Goal: Transaction & Acquisition: Book appointment/travel/reservation

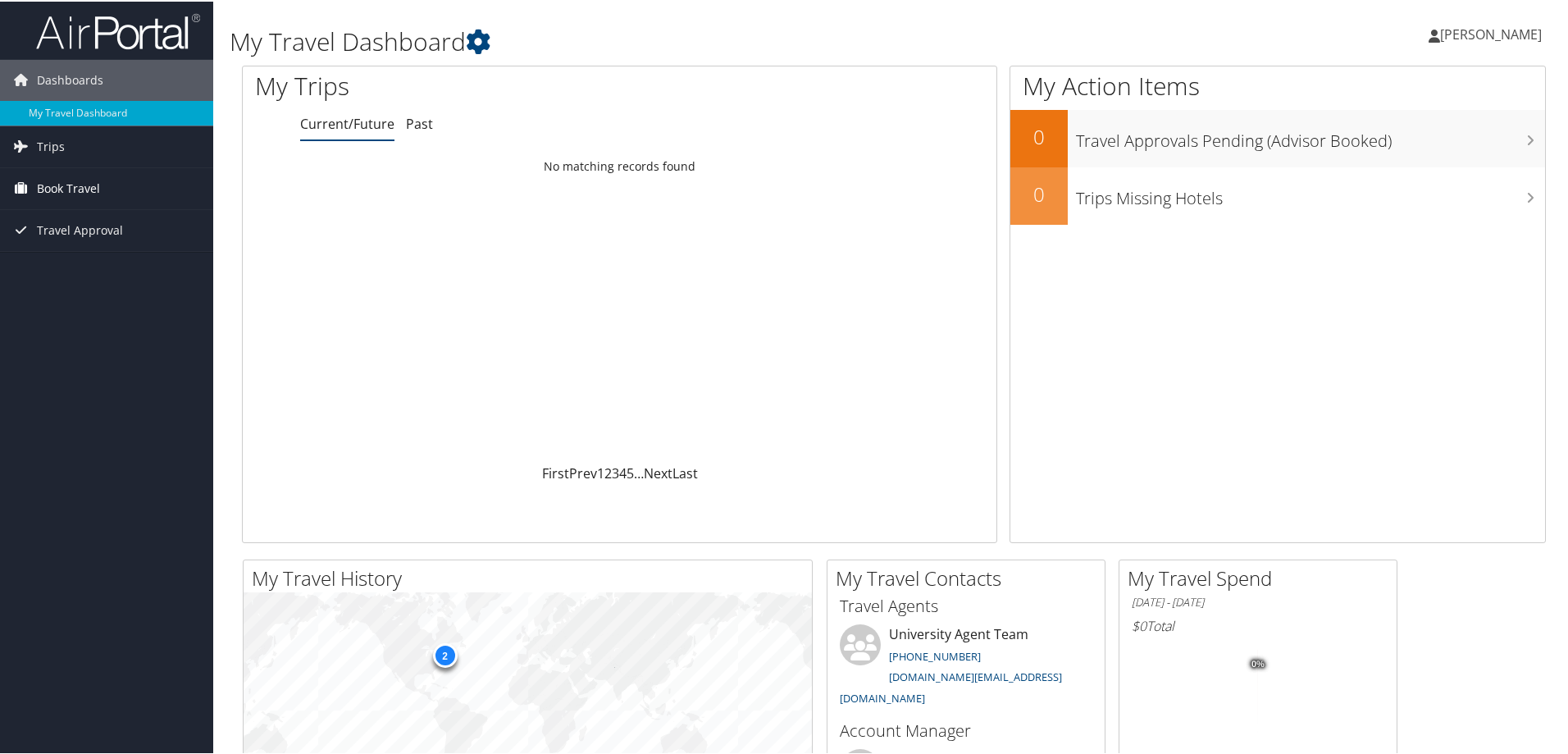
click at [117, 192] on link "Book Travel" at bounding box center [106, 187] width 213 height 41
click at [132, 269] on link "Book/Manage Online Trips" at bounding box center [106, 270] width 213 height 25
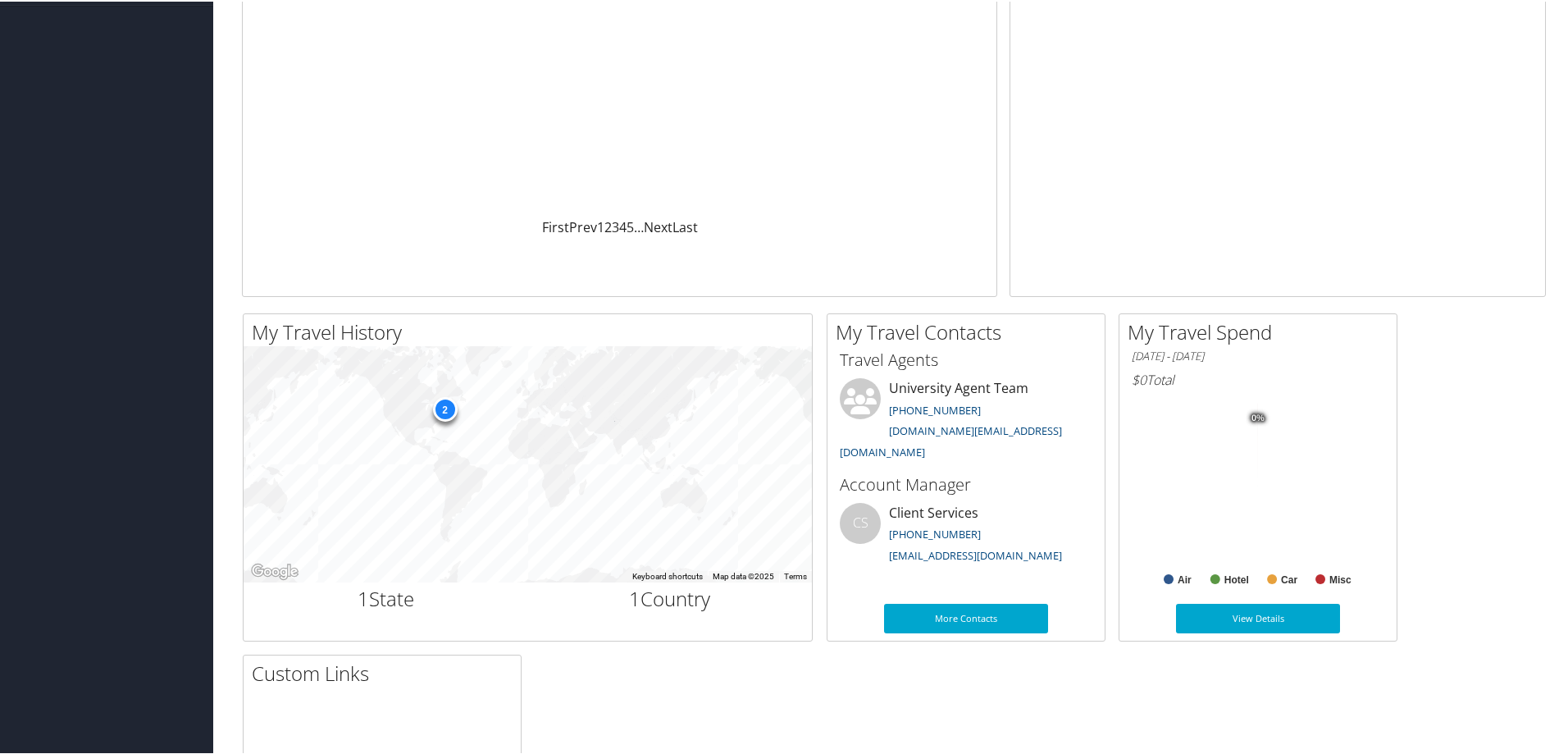
scroll to position [328, 0]
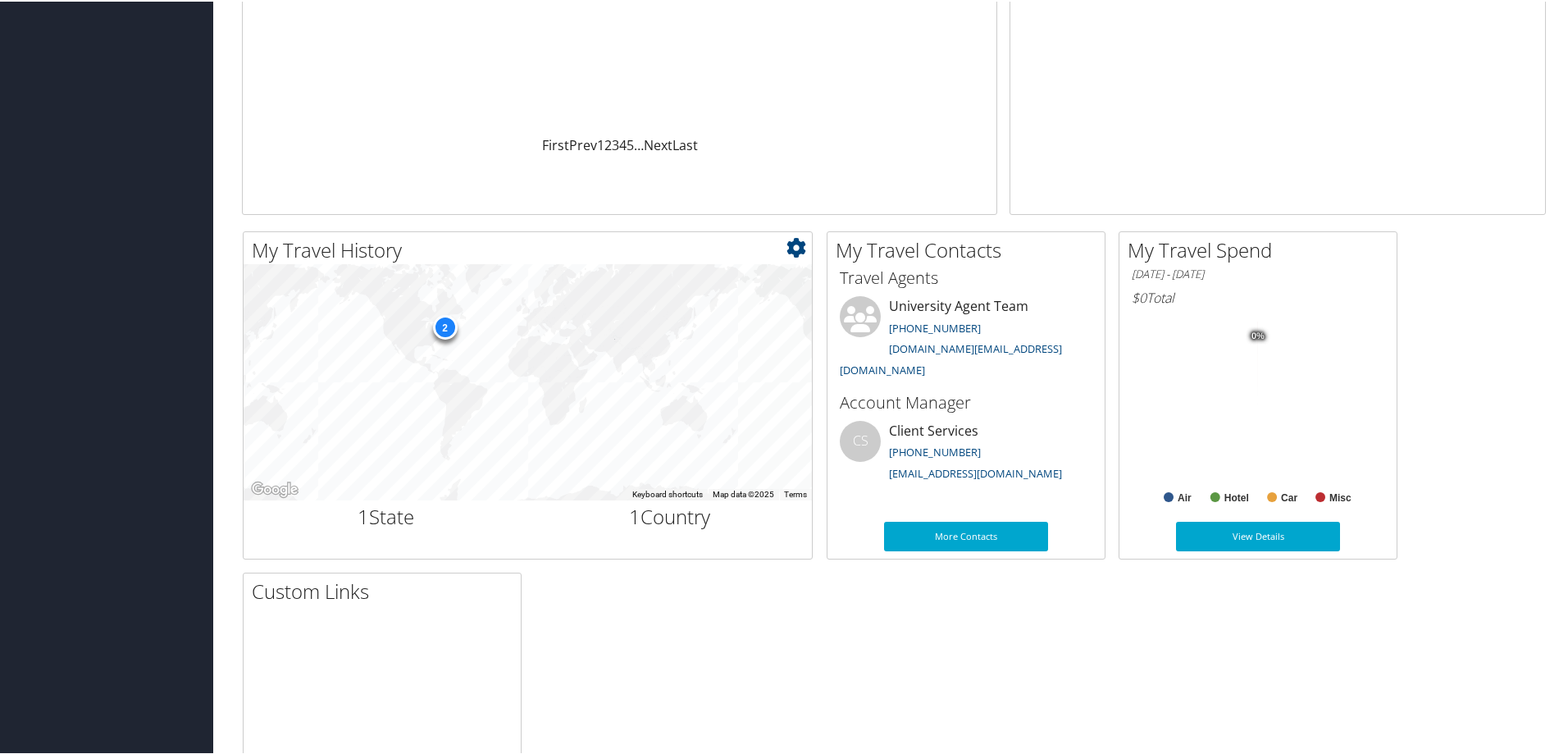
click at [443, 325] on div "2" at bounding box center [445, 326] width 25 height 25
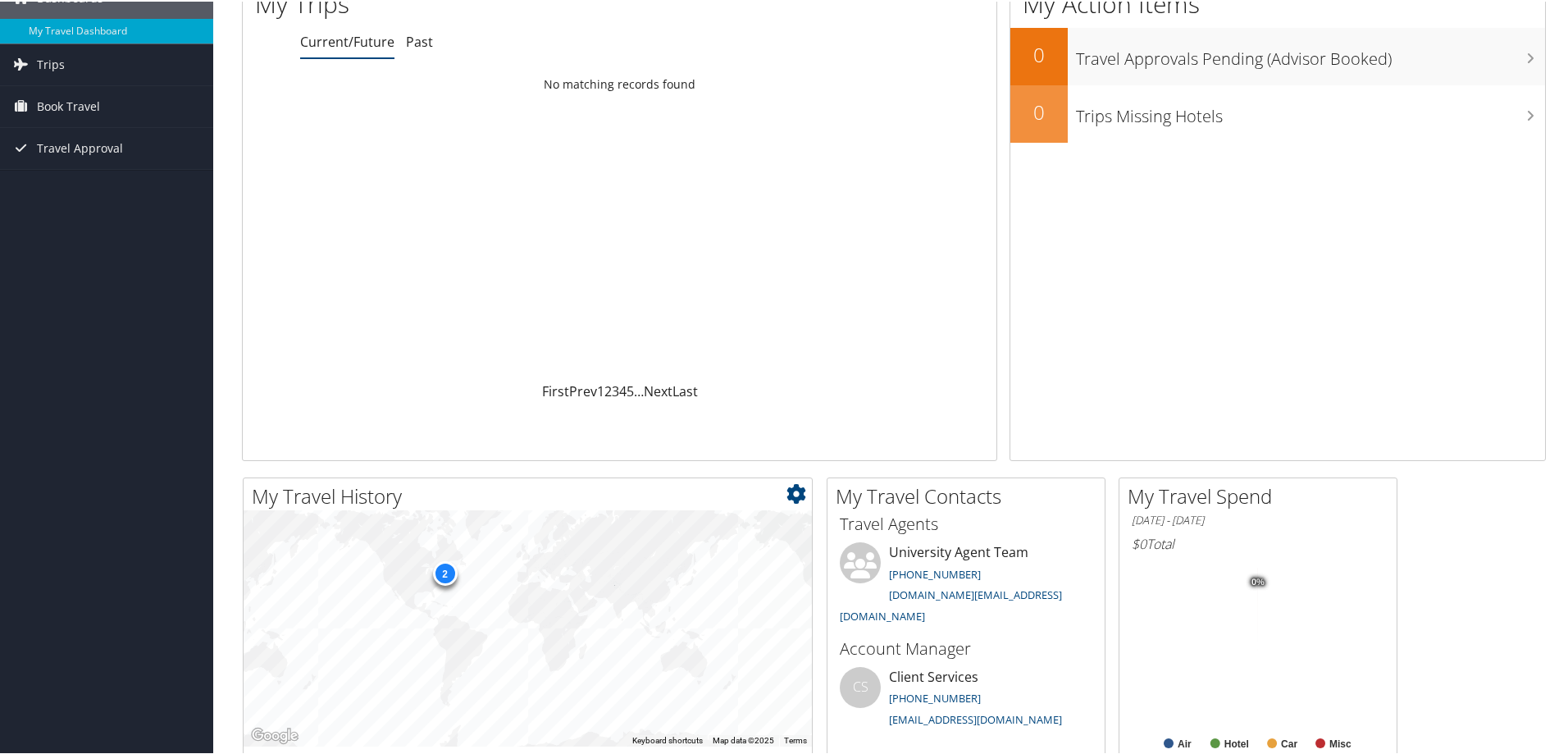
scroll to position [247, 0]
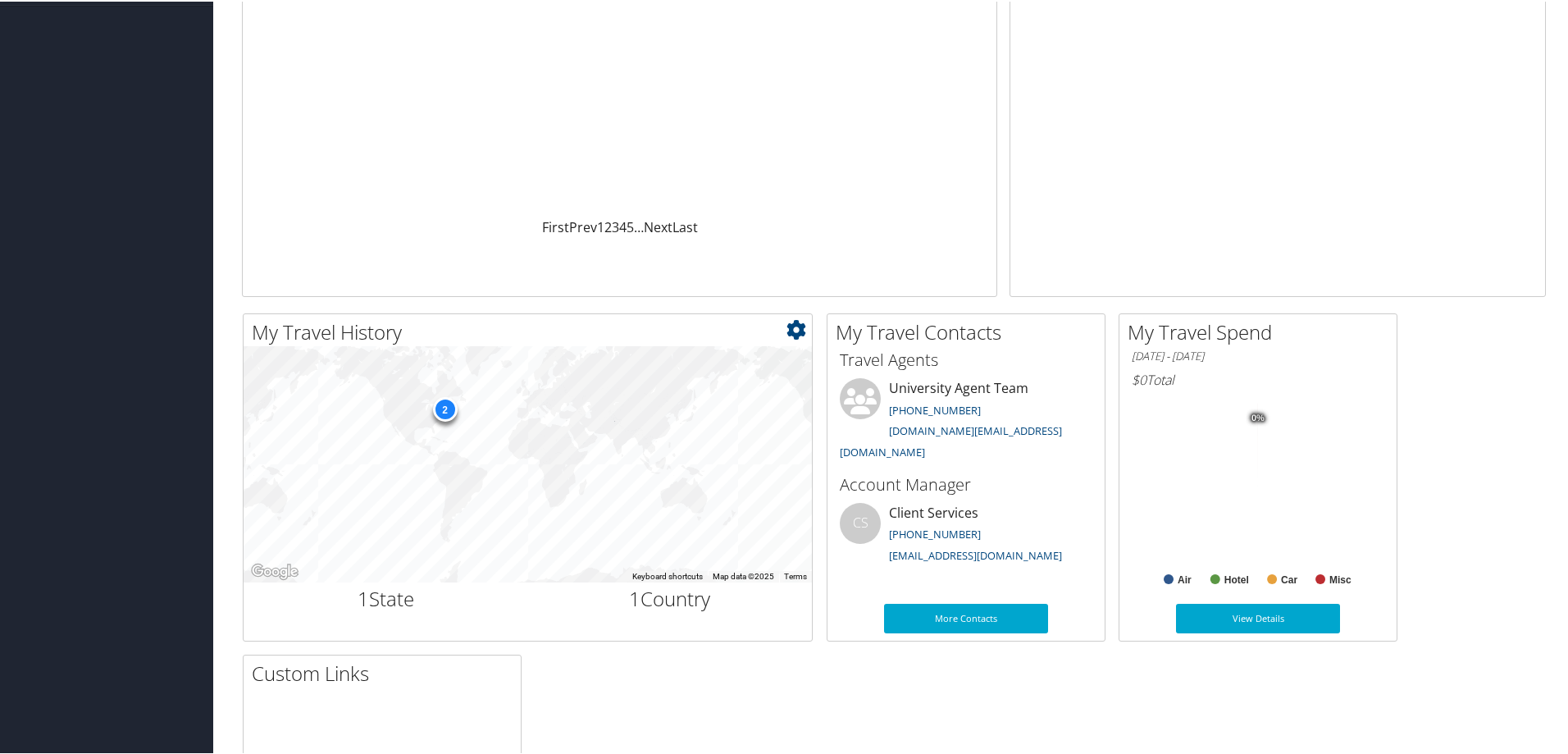
click at [450, 413] on div "2" at bounding box center [445, 408] width 25 height 25
click at [797, 332] on icon at bounding box center [796, 328] width 20 height 20
click at [797, 341] on ul "Small Medium Large" at bounding box center [698, 383] width 218 height 85
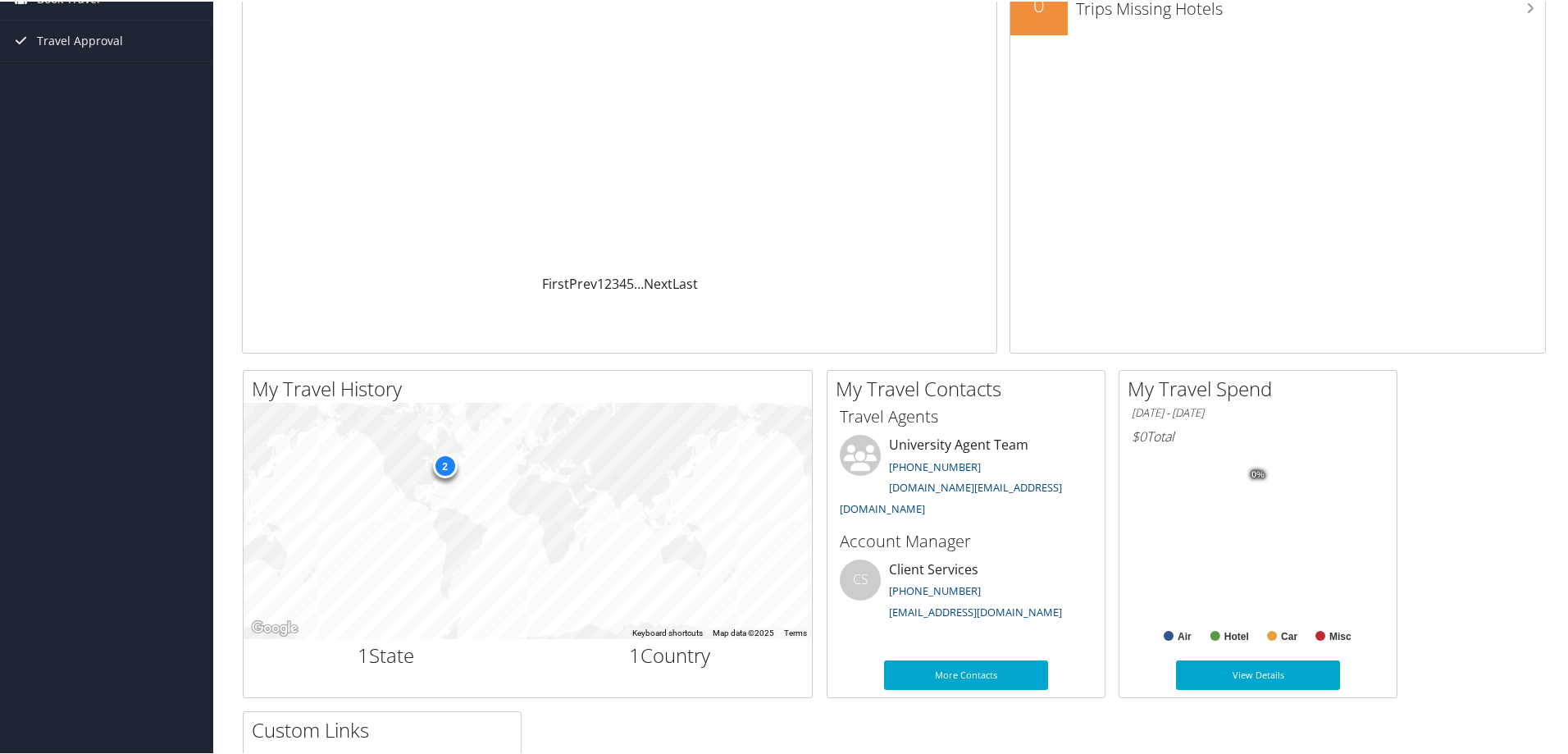
scroll to position [0, 0]
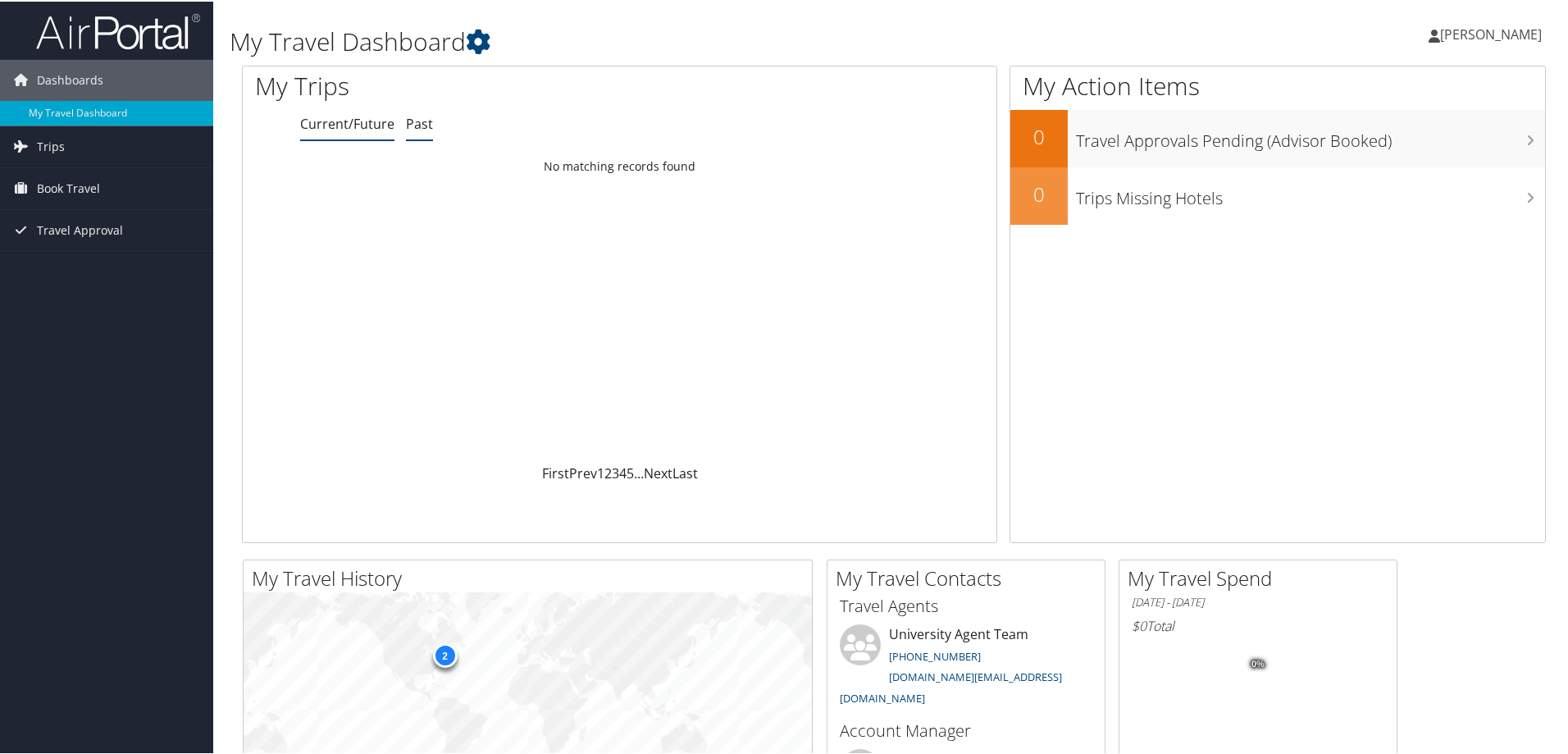
click at [410, 122] on link "Past" at bounding box center [419, 122] width 27 height 18
click at [325, 124] on link "Current/Future" at bounding box center [347, 122] width 94 height 18
